Goal: Navigation & Orientation: Find specific page/section

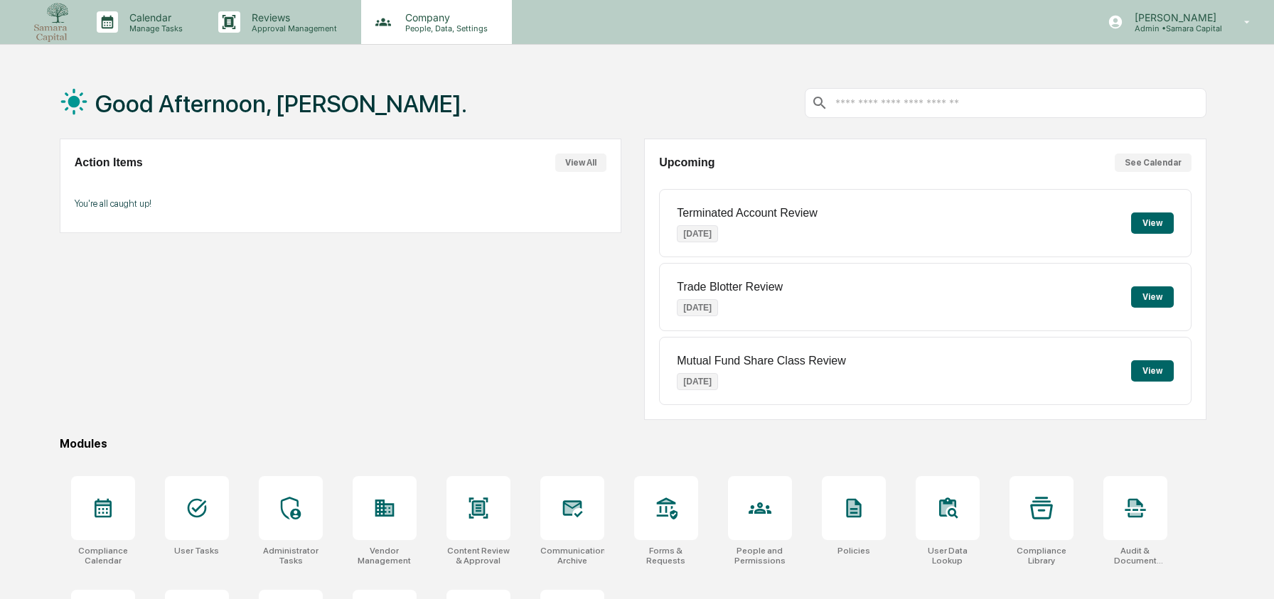
click at [399, 11] on p "Company" at bounding box center [444, 17] width 101 height 12
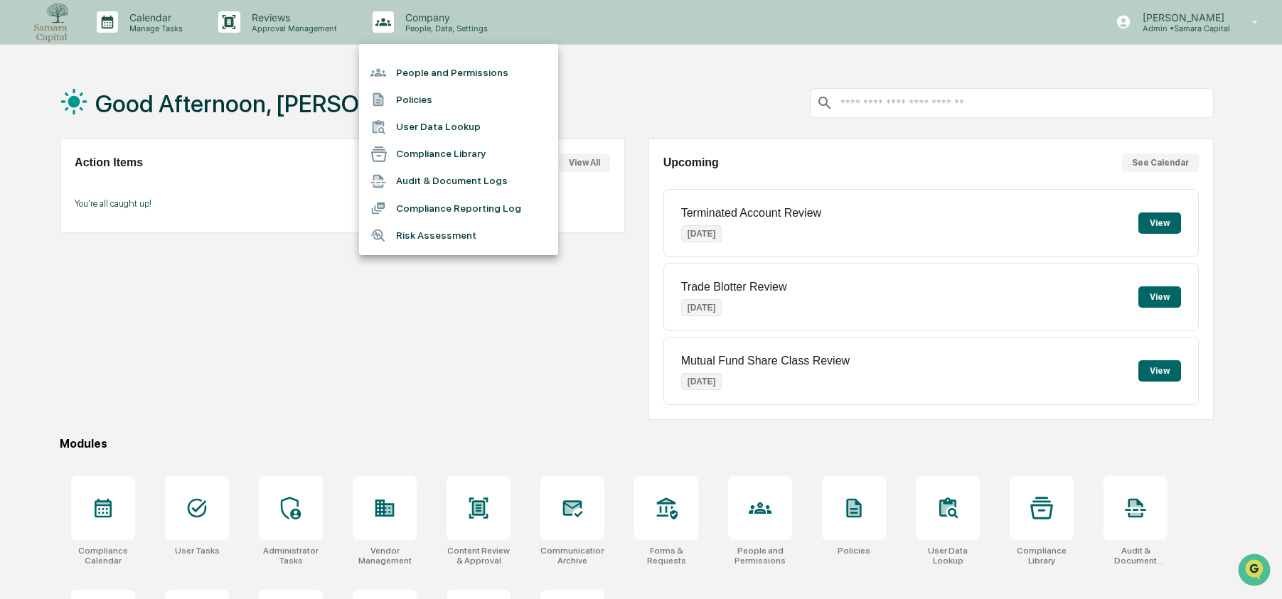
click at [446, 120] on li "User Data Lookup" at bounding box center [458, 127] width 199 height 27
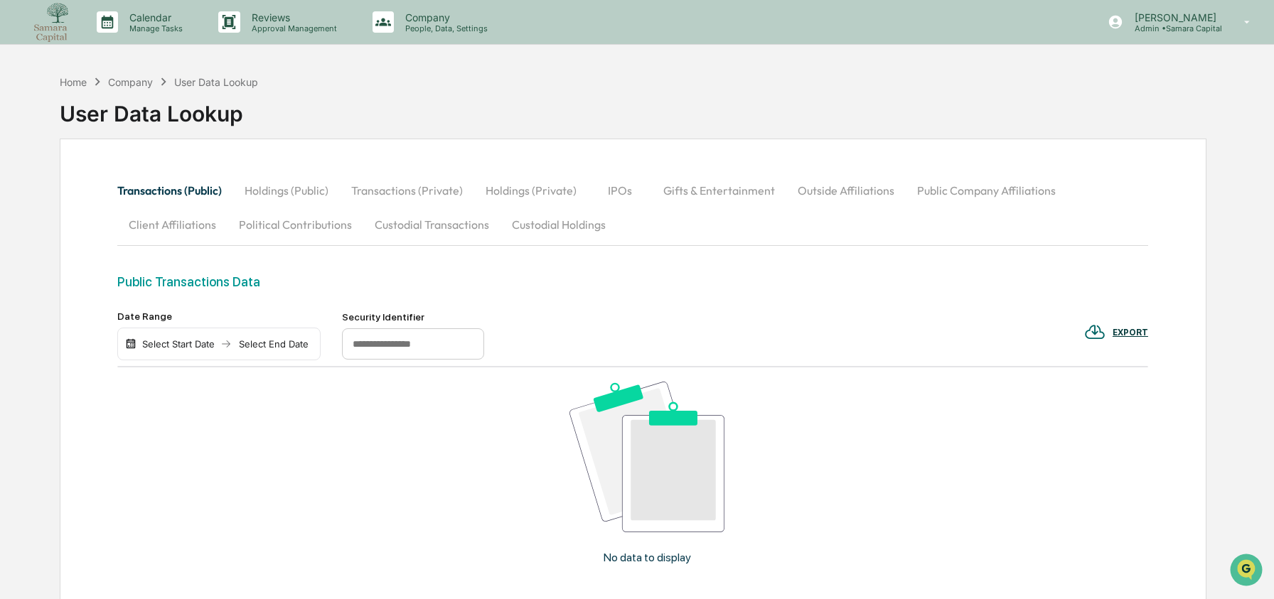
click at [446, 220] on button "Custodial Transactions" at bounding box center [431, 225] width 137 height 34
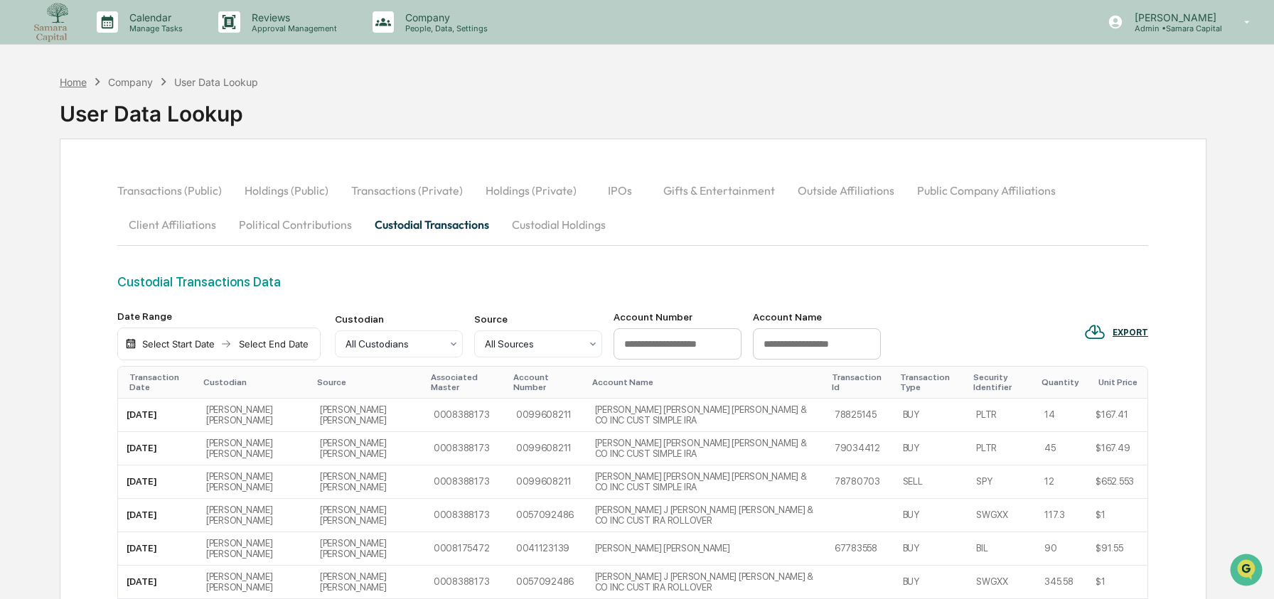
click at [85, 81] on div "Home" at bounding box center [73, 82] width 27 height 12
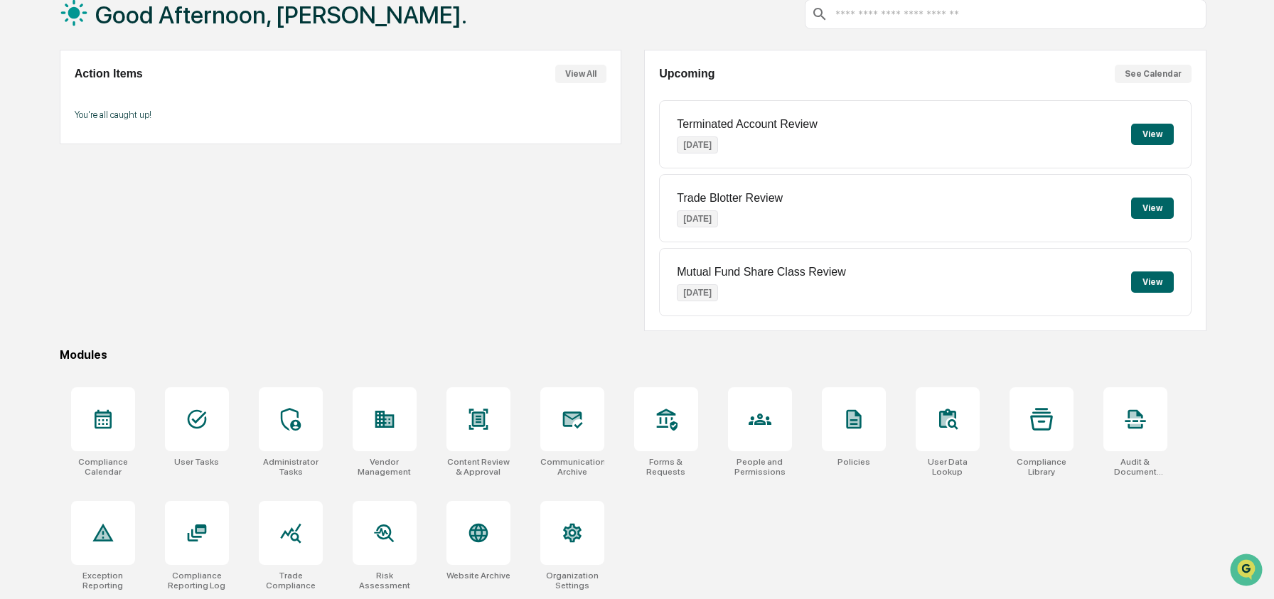
scroll to position [92, 0]
click at [577, 434] on div at bounding box center [572, 420] width 64 height 64
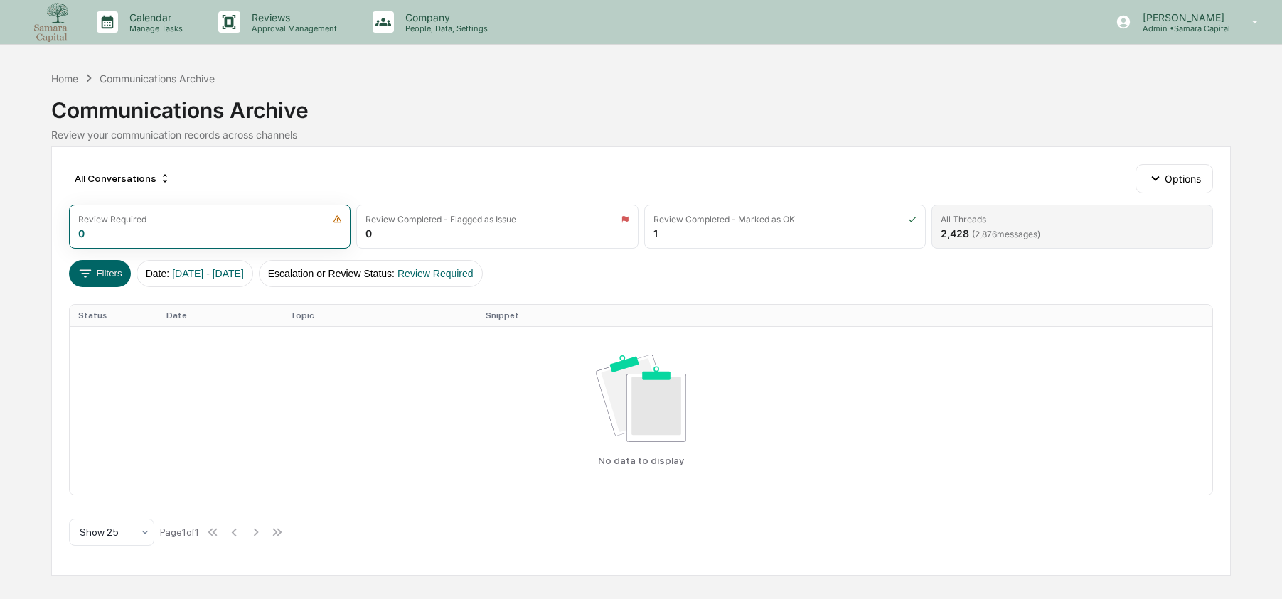
click at [996, 228] on div "2,428 ( 2,876 messages)" at bounding box center [991, 234] width 100 height 12
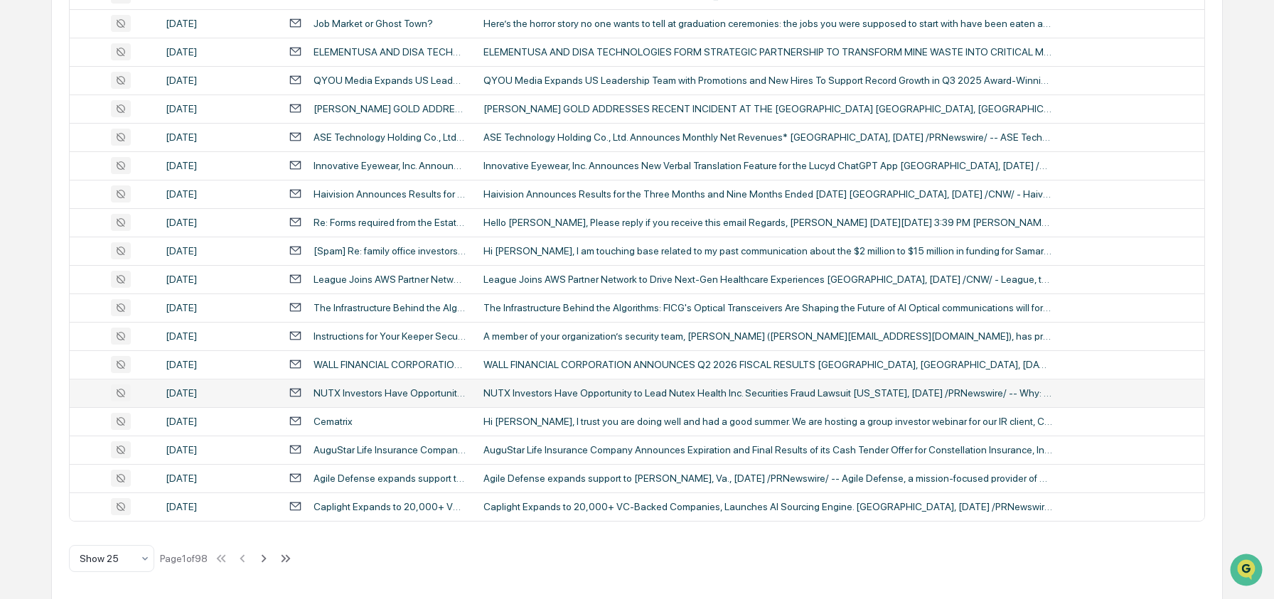
scroll to position [99, 0]
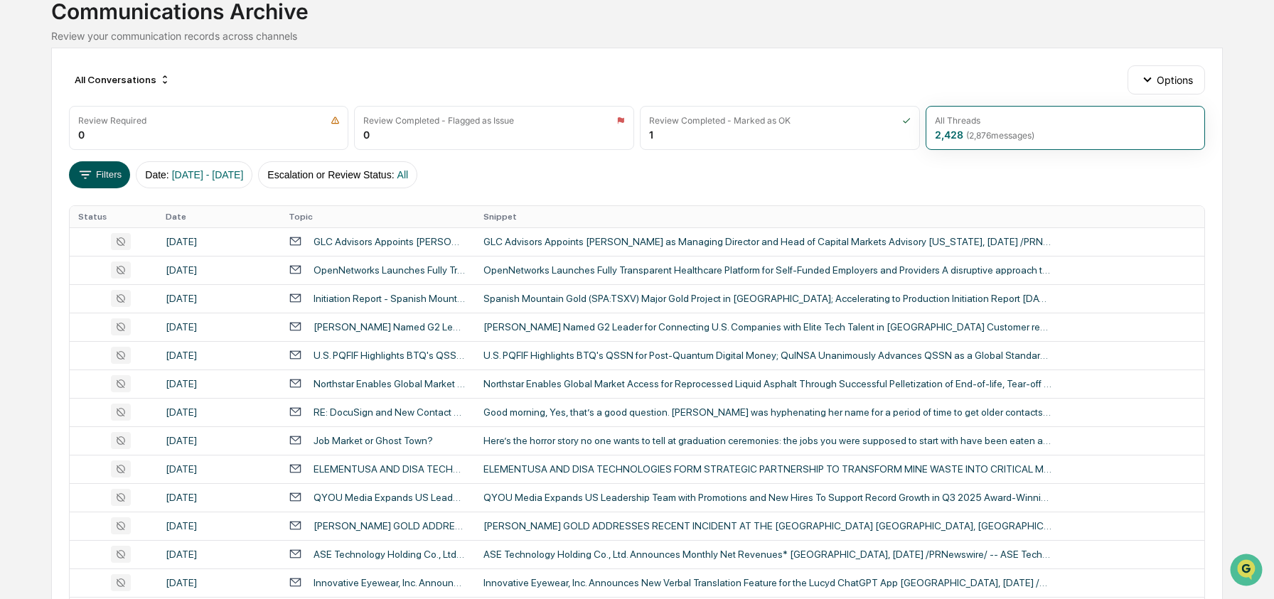
click at [90, 174] on icon at bounding box center [86, 175] width 16 height 16
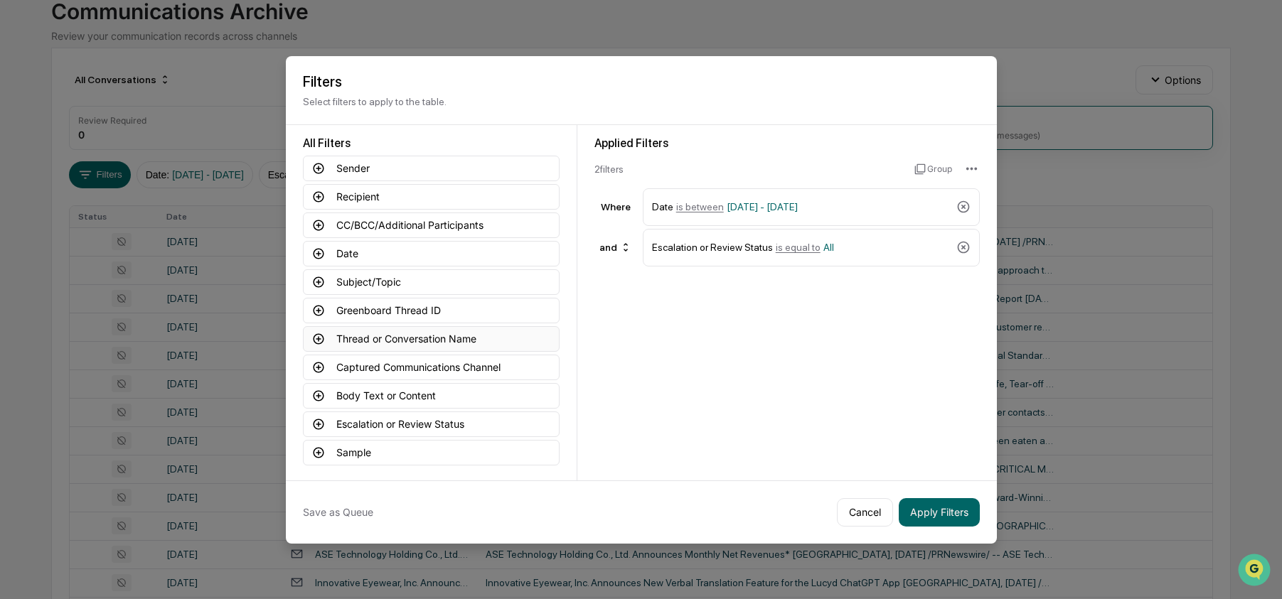
click at [438, 339] on button "Thread or Conversation Name" at bounding box center [431, 339] width 257 height 26
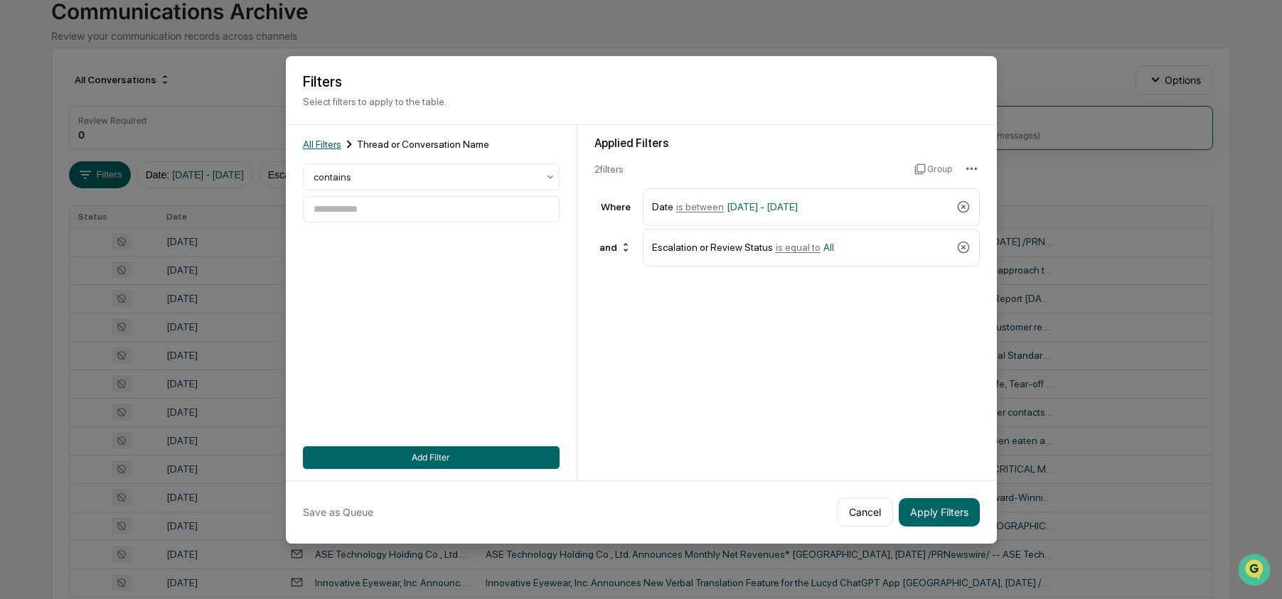
click at [324, 146] on span "All Filters" at bounding box center [322, 144] width 38 height 11
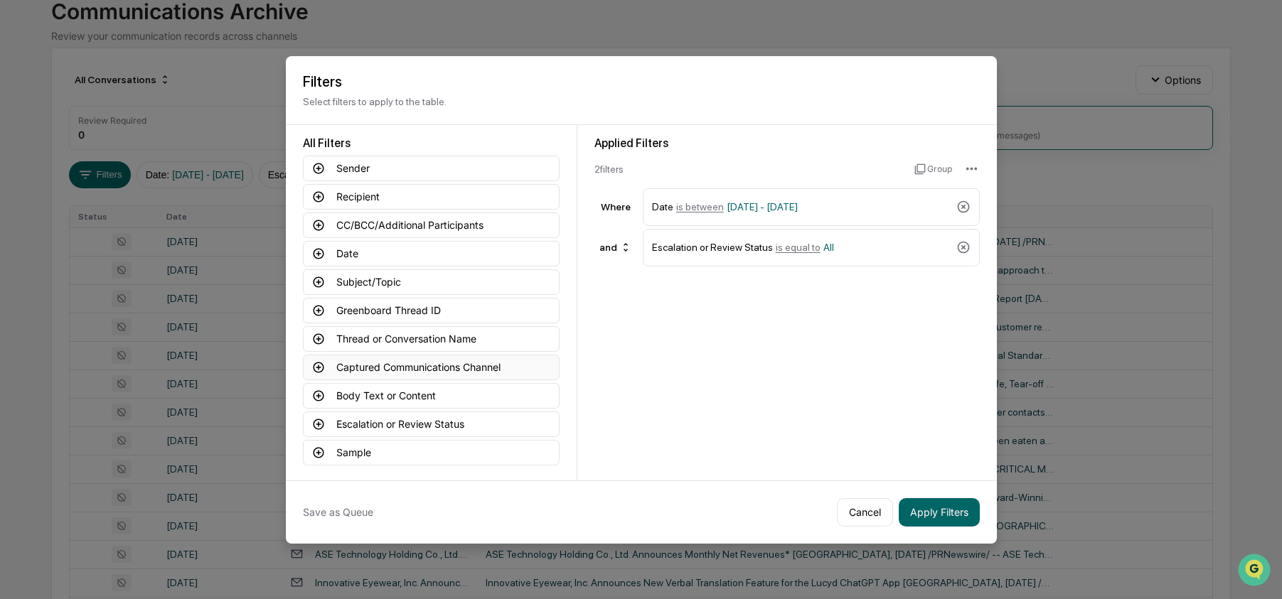
click at [445, 371] on button "Captured Communications Channel" at bounding box center [431, 368] width 257 height 26
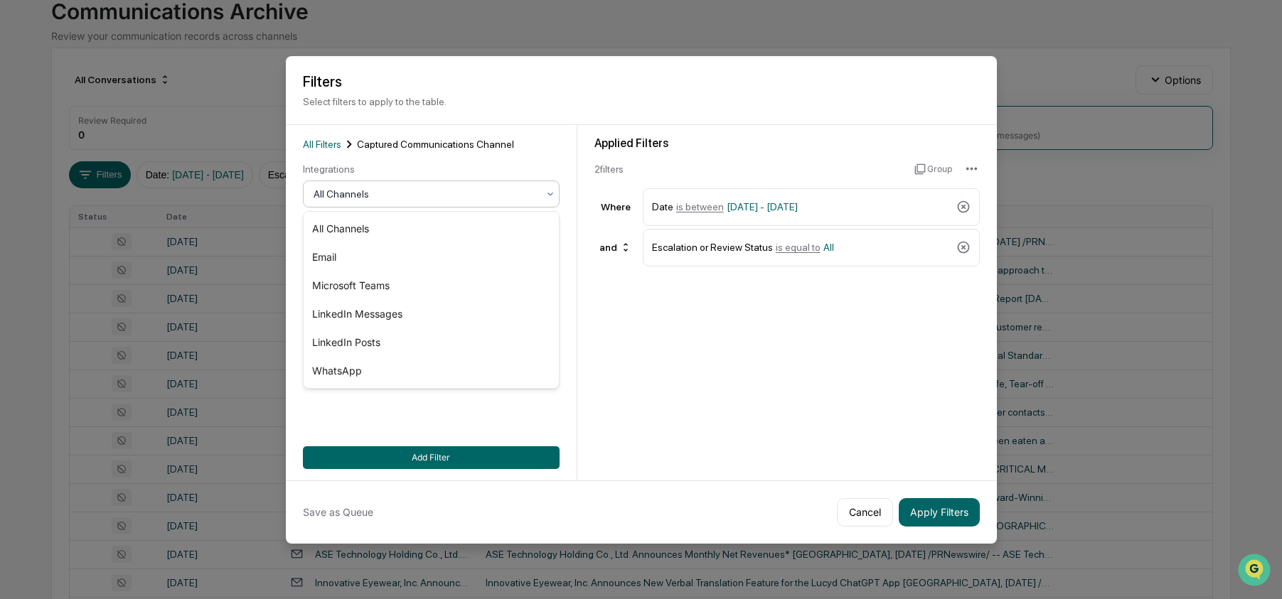
click at [383, 191] on div at bounding box center [426, 194] width 224 height 14
click at [394, 267] on div "Email" at bounding box center [431, 257] width 255 height 28
click at [957, 518] on button "Apply Filters" at bounding box center [939, 512] width 81 height 28
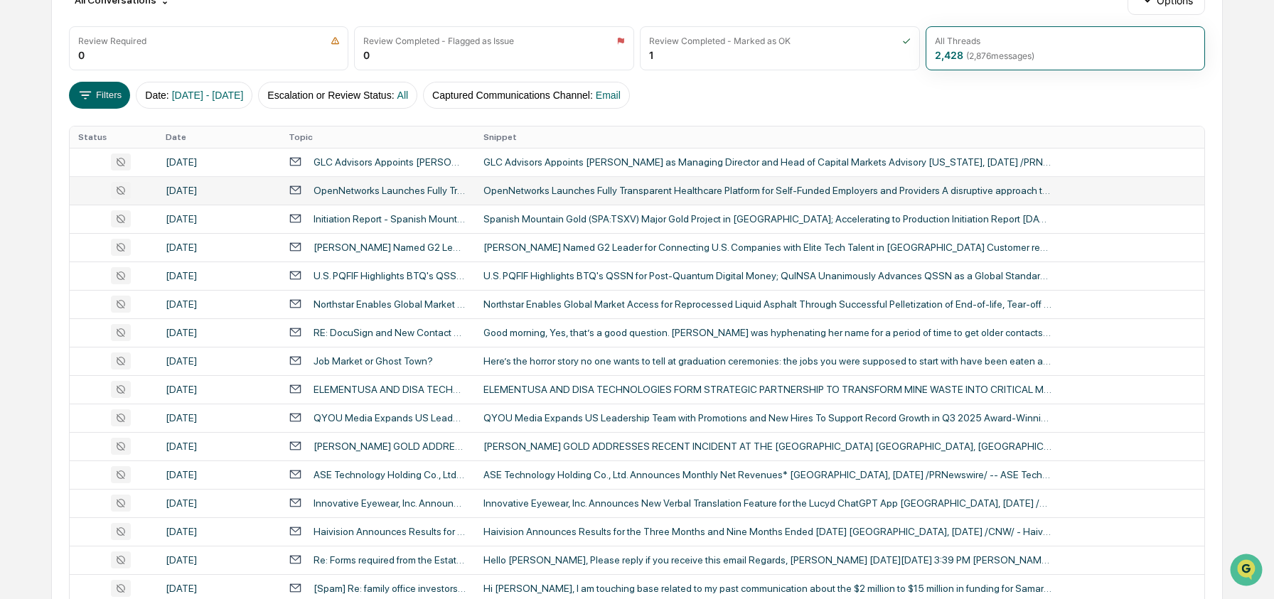
scroll to position [0, 0]
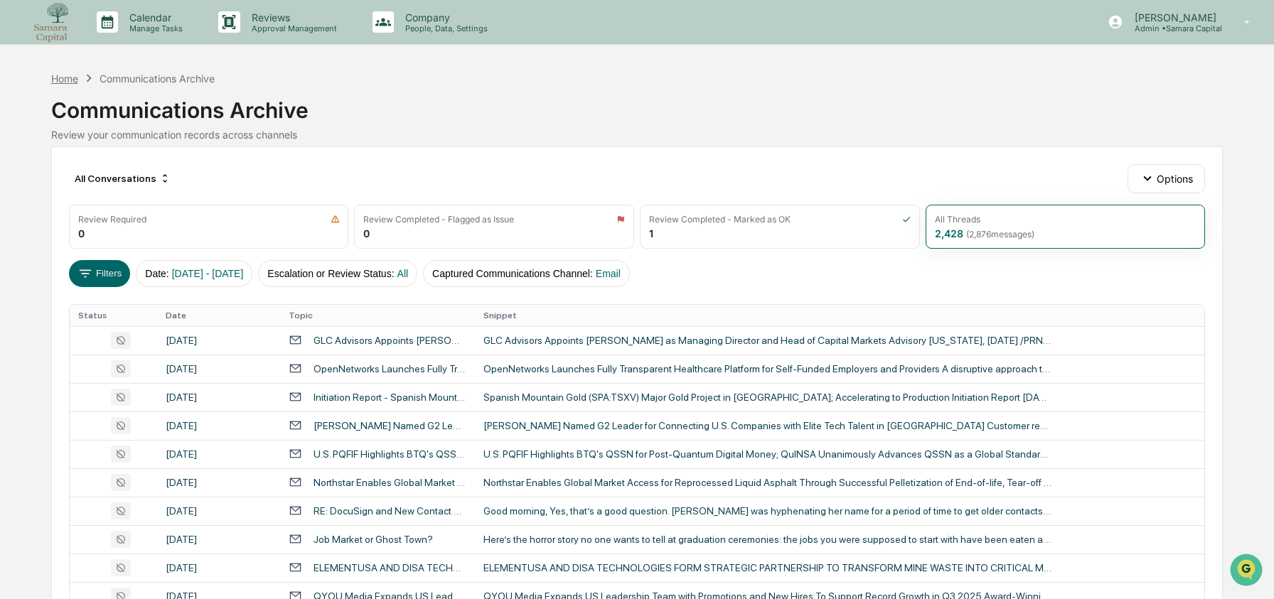
click at [66, 81] on div "Home" at bounding box center [64, 79] width 27 height 12
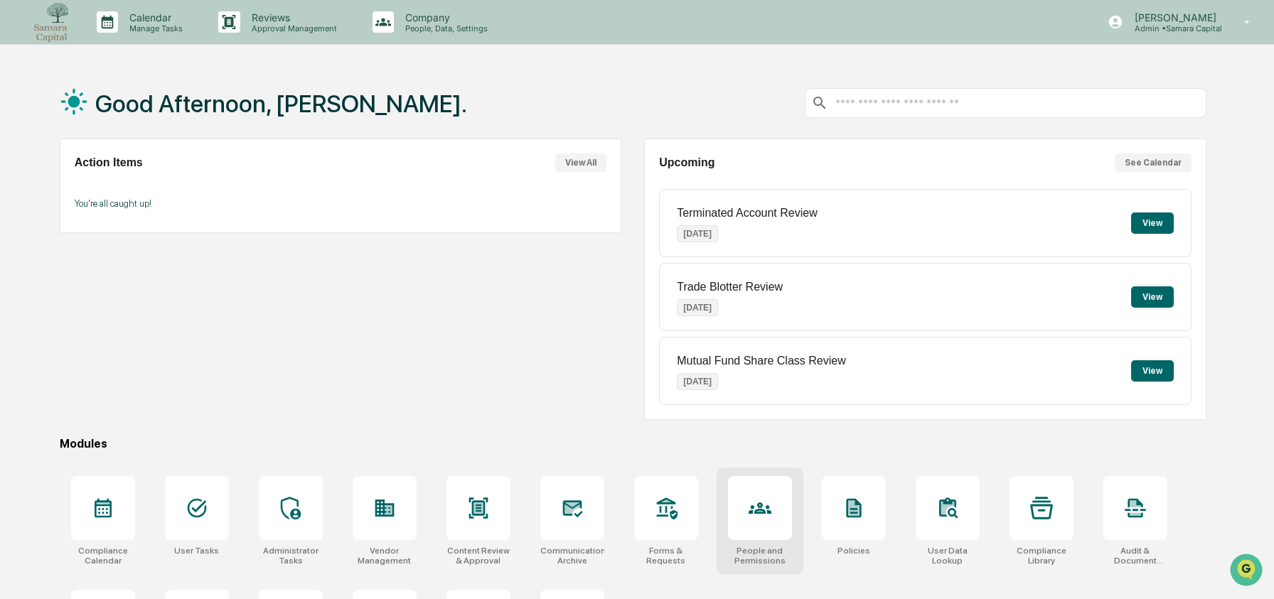
click at [759, 508] on icon at bounding box center [760, 508] width 23 height 11
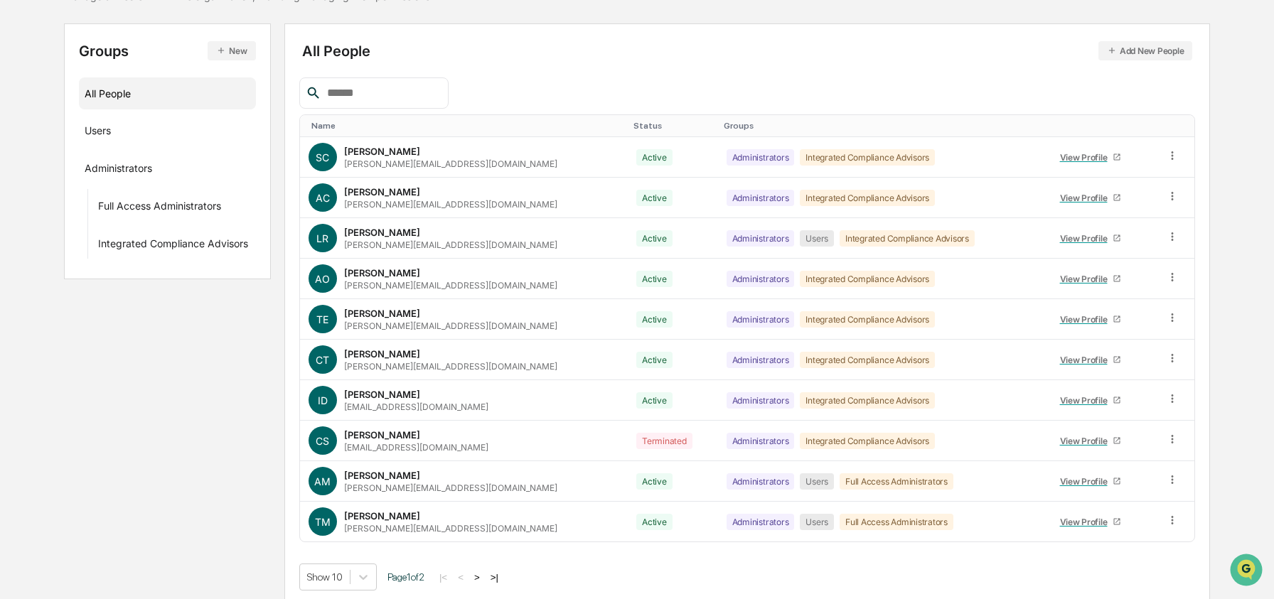
scroll to position [144, 0]
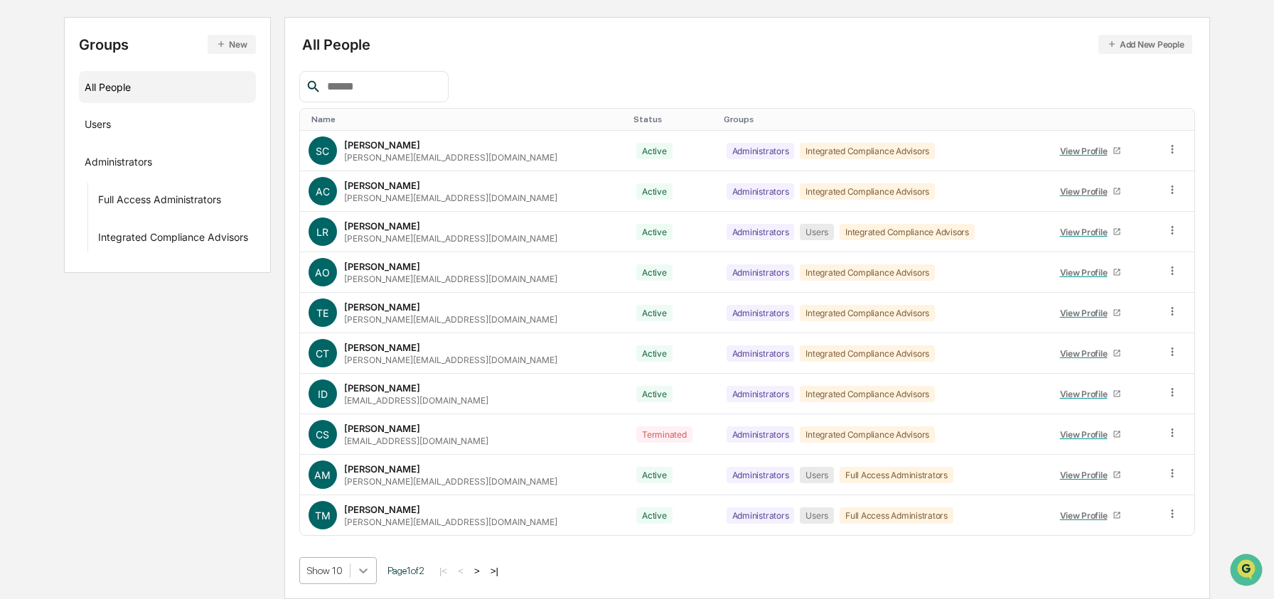
click at [368, 570] on body "Calendar Manage Tasks Reviews Approval Management Company People, Data, Setting…" at bounding box center [637, 228] width 1274 height 742
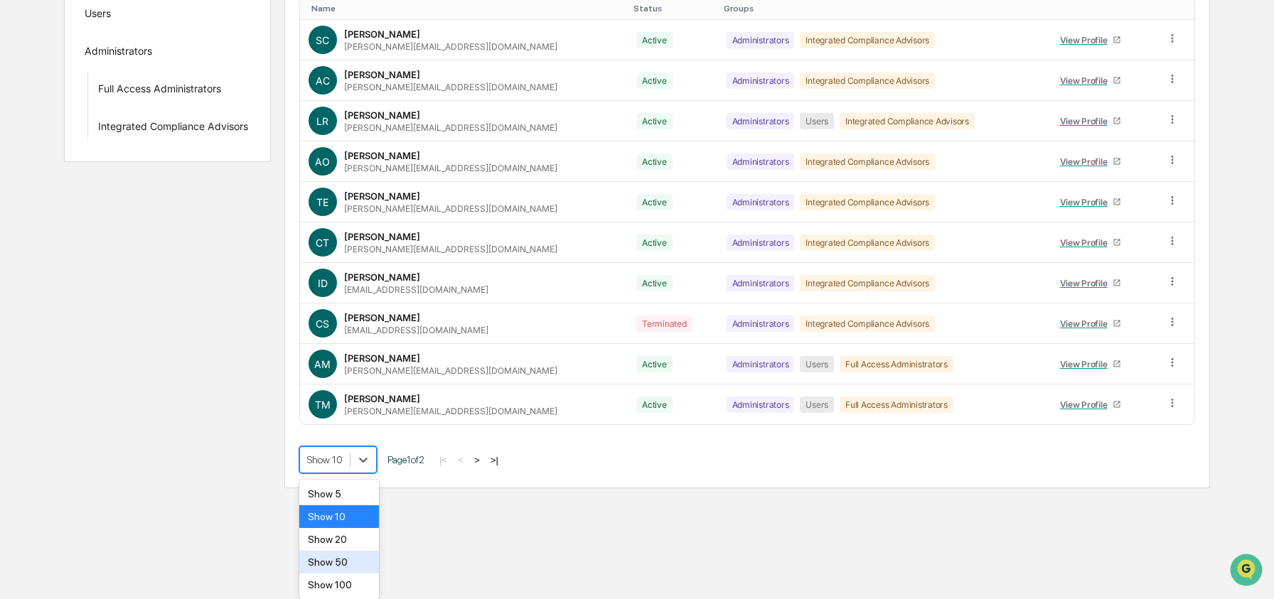
click at [365, 566] on div "Show 50" at bounding box center [339, 562] width 80 height 23
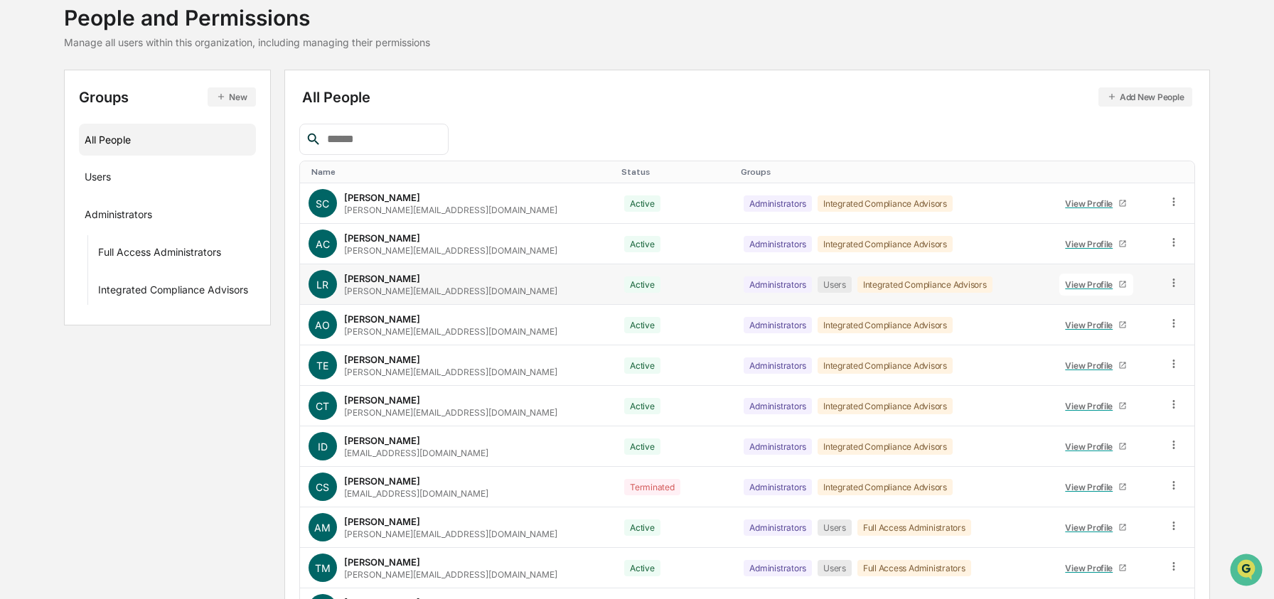
scroll to position [0, 0]
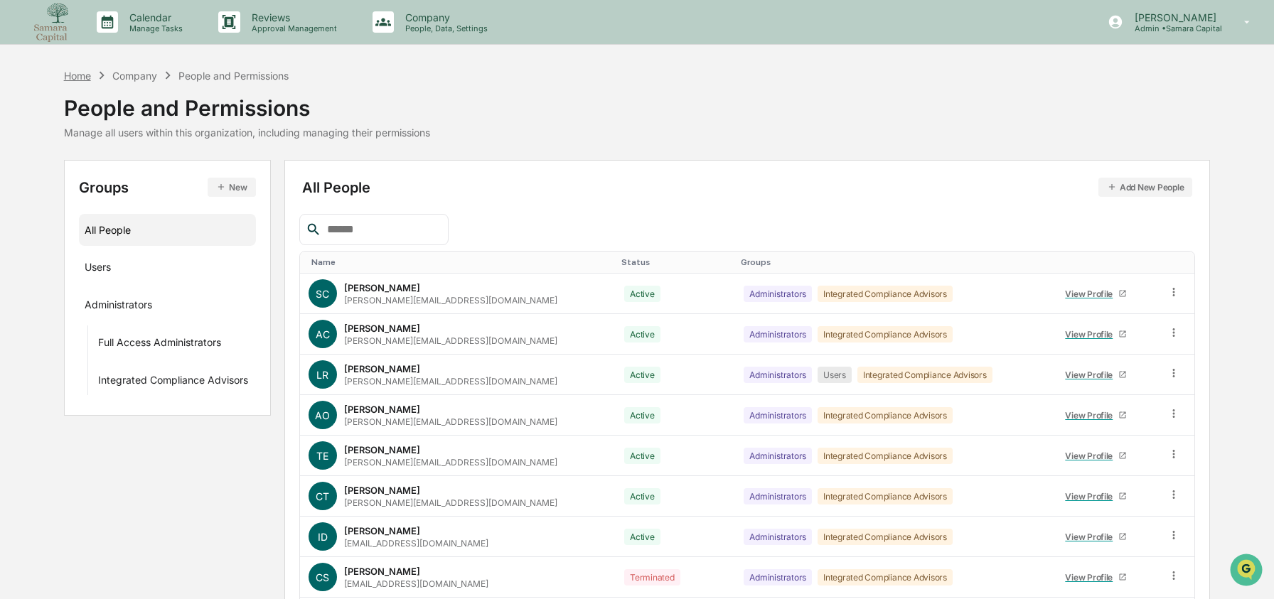
click at [84, 73] on div "Home" at bounding box center [77, 76] width 27 height 12
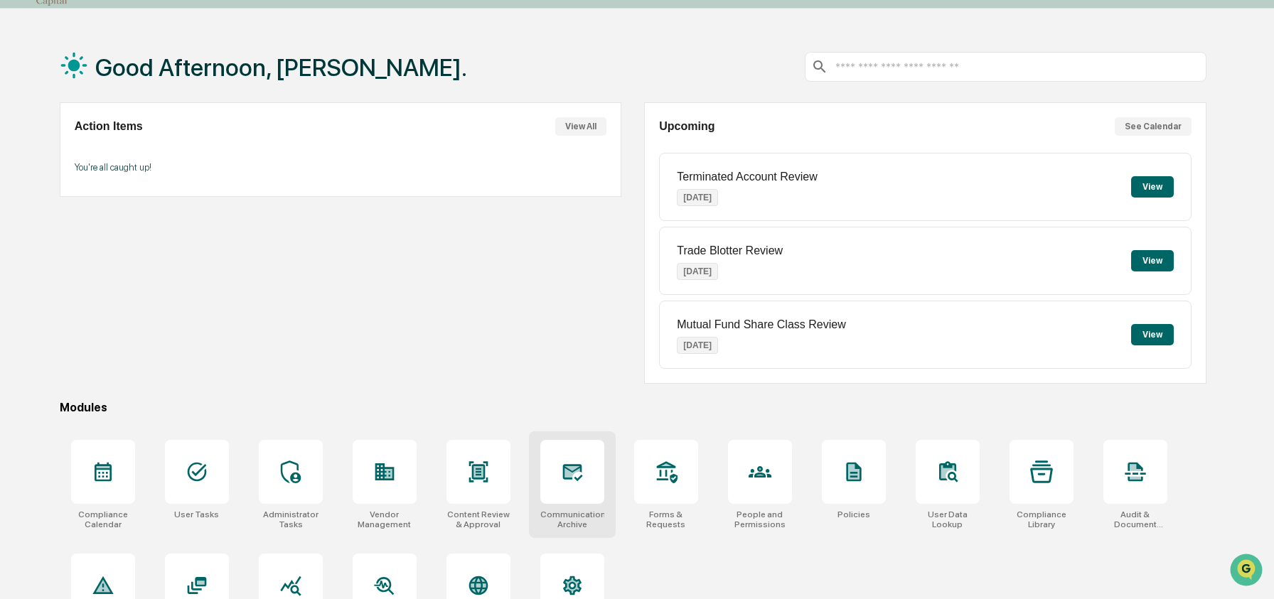
scroll to position [92, 0]
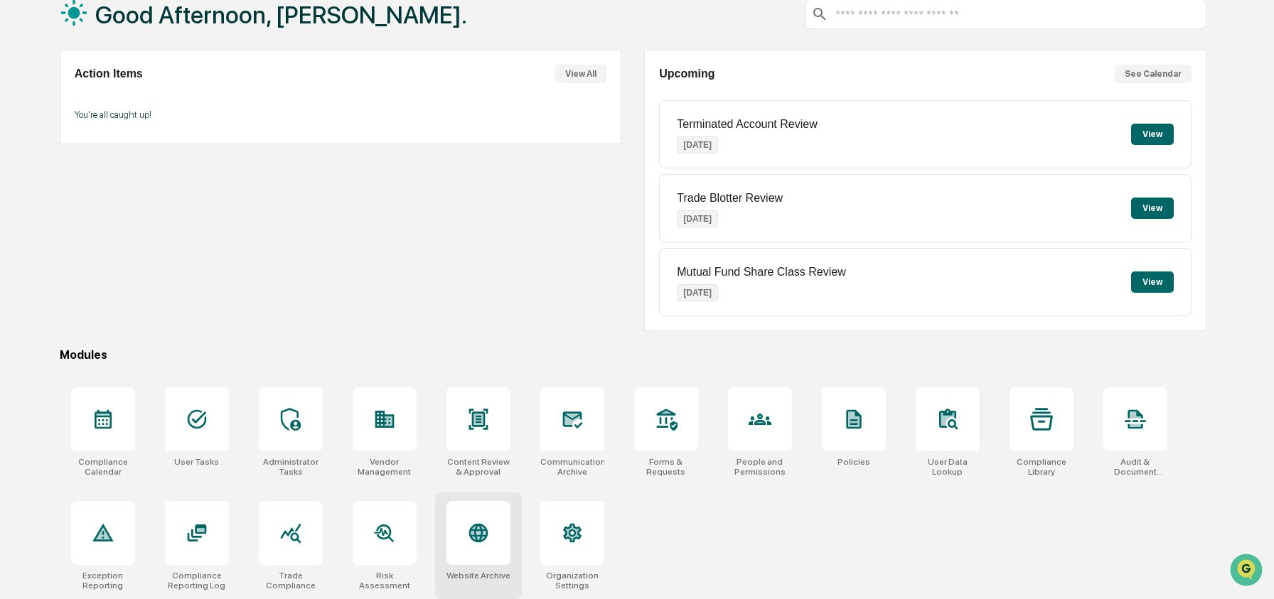
click at [462, 548] on div at bounding box center [479, 533] width 64 height 64
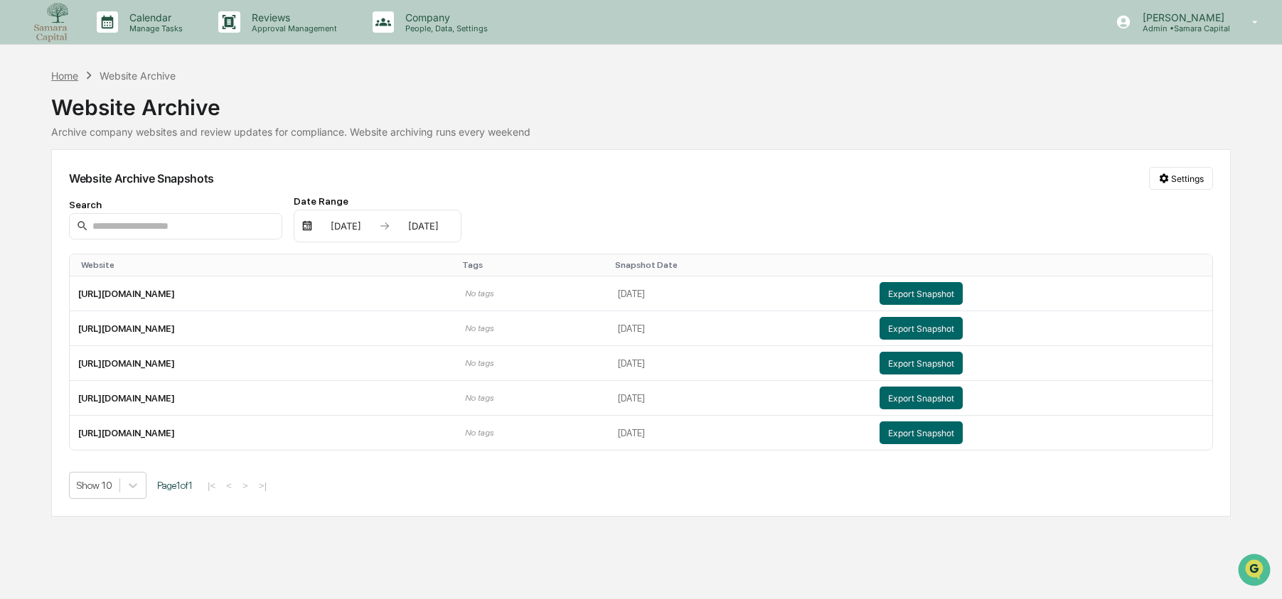
click at [75, 77] on div "Home" at bounding box center [64, 76] width 27 height 12
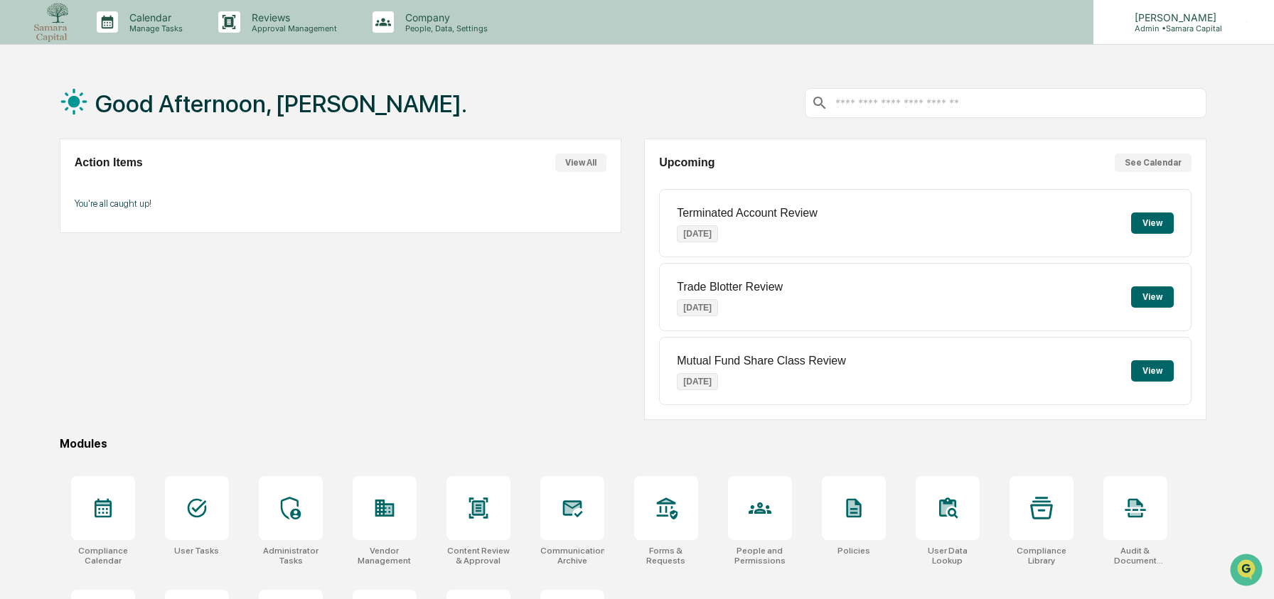
click at [1167, 28] on p "Admin • Samara Capital" at bounding box center [1174, 28] width 100 height 10
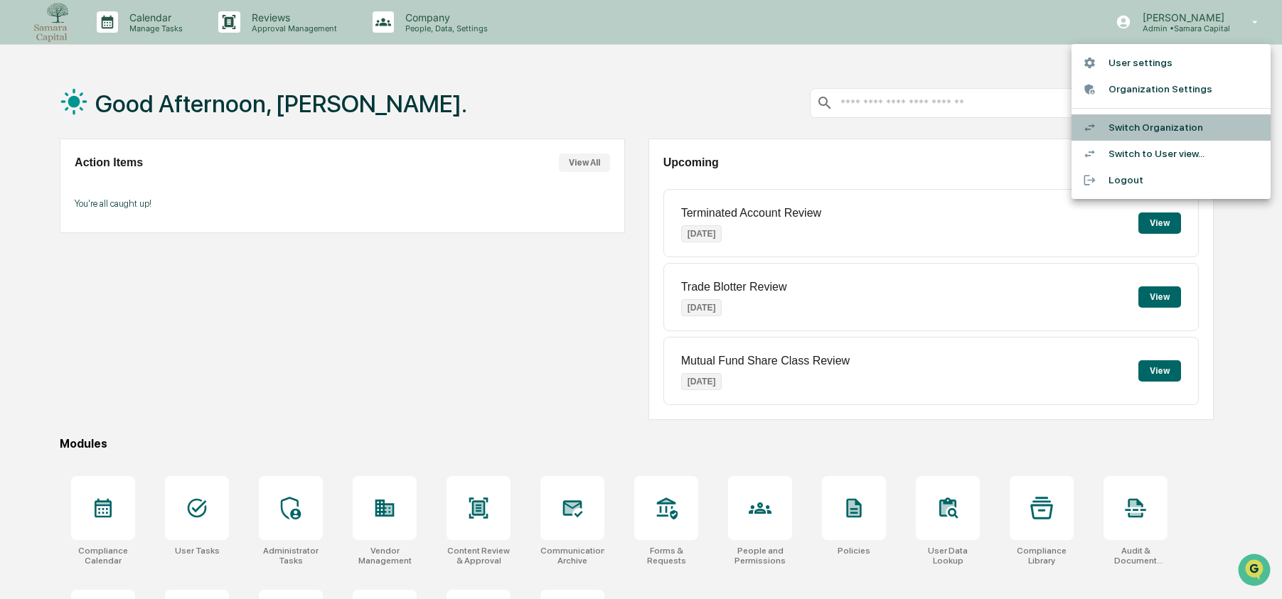
click at [1135, 127] on li "Switch Organization" at bounding box center [1171, 127] width 199 height 26
